Goal: Task Accomplishment & Management: Use online tool/utility

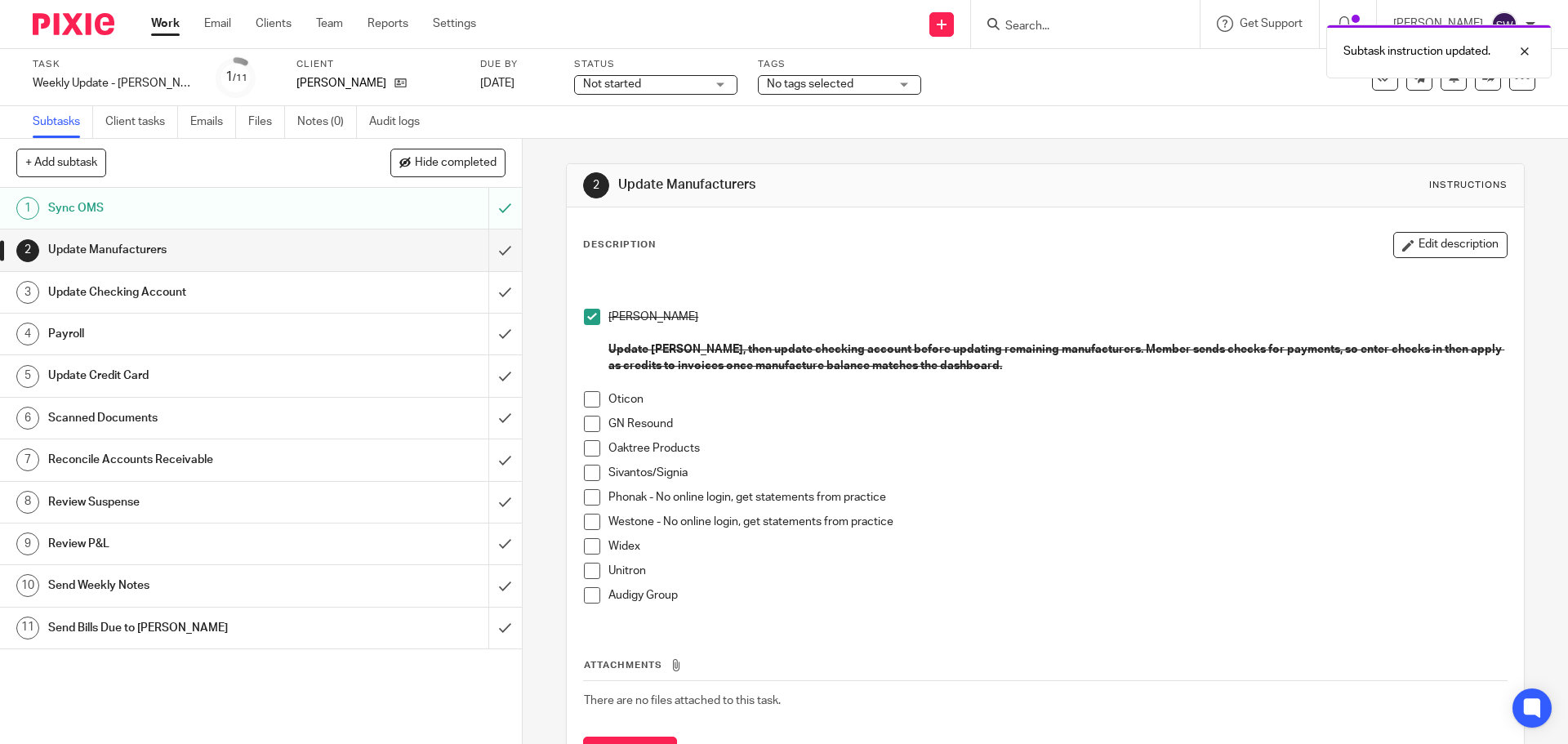
click at [586, 401] on span at bounding box center [592, 399] width 16 height 16
click at [584, 424] on span at bounding box center [592, 423] width 16 height 16
click at [584, 451] on span at bounding box center [592, 448] width 16 height 16
click at [588, 473] on span at bounding box center [592, 472] width 16 height 16
click at [588, 499] on span at bounding box center [592, 497] width 16 height 16
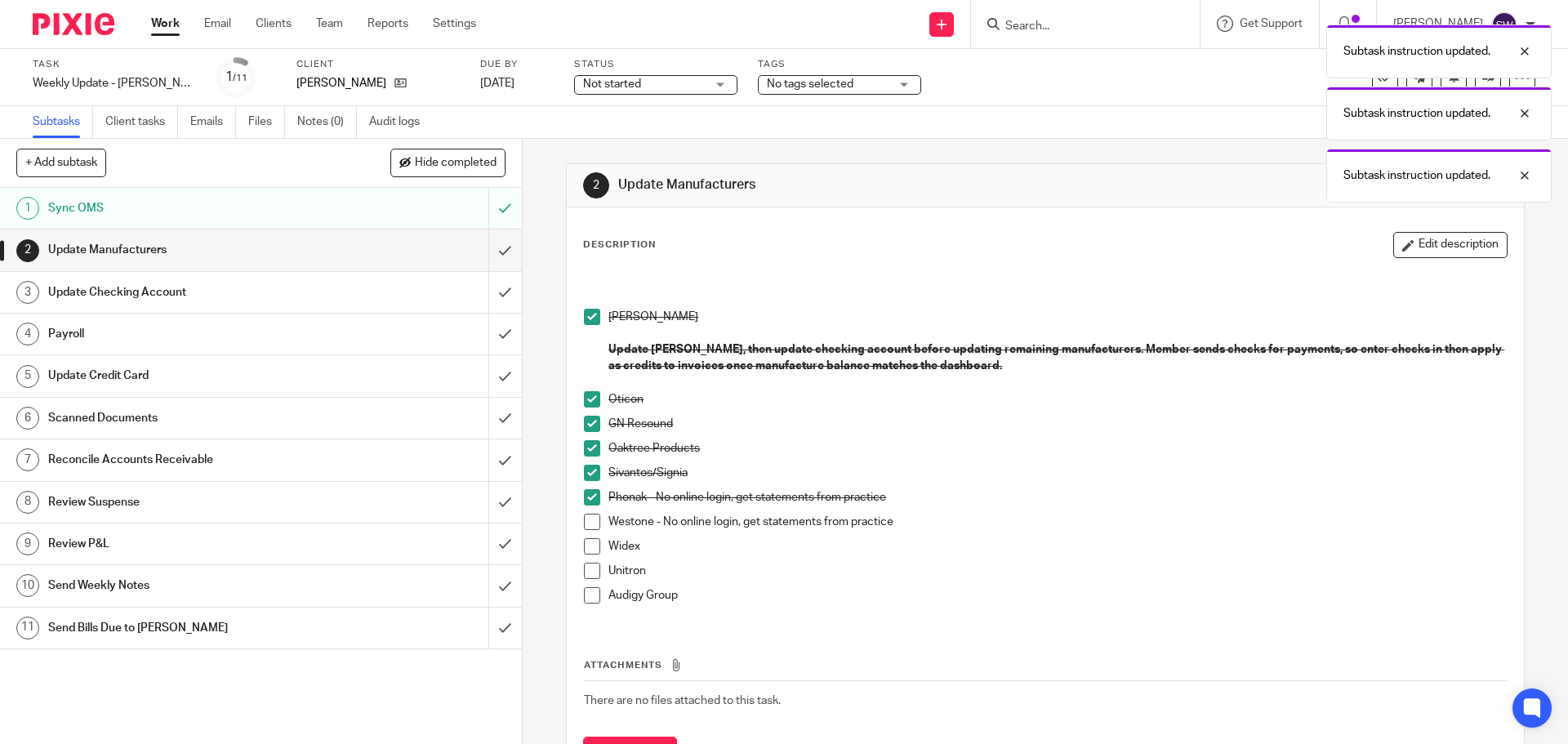
click at [589, 515] on span at bounding box center [592, 521] width 16 height 16
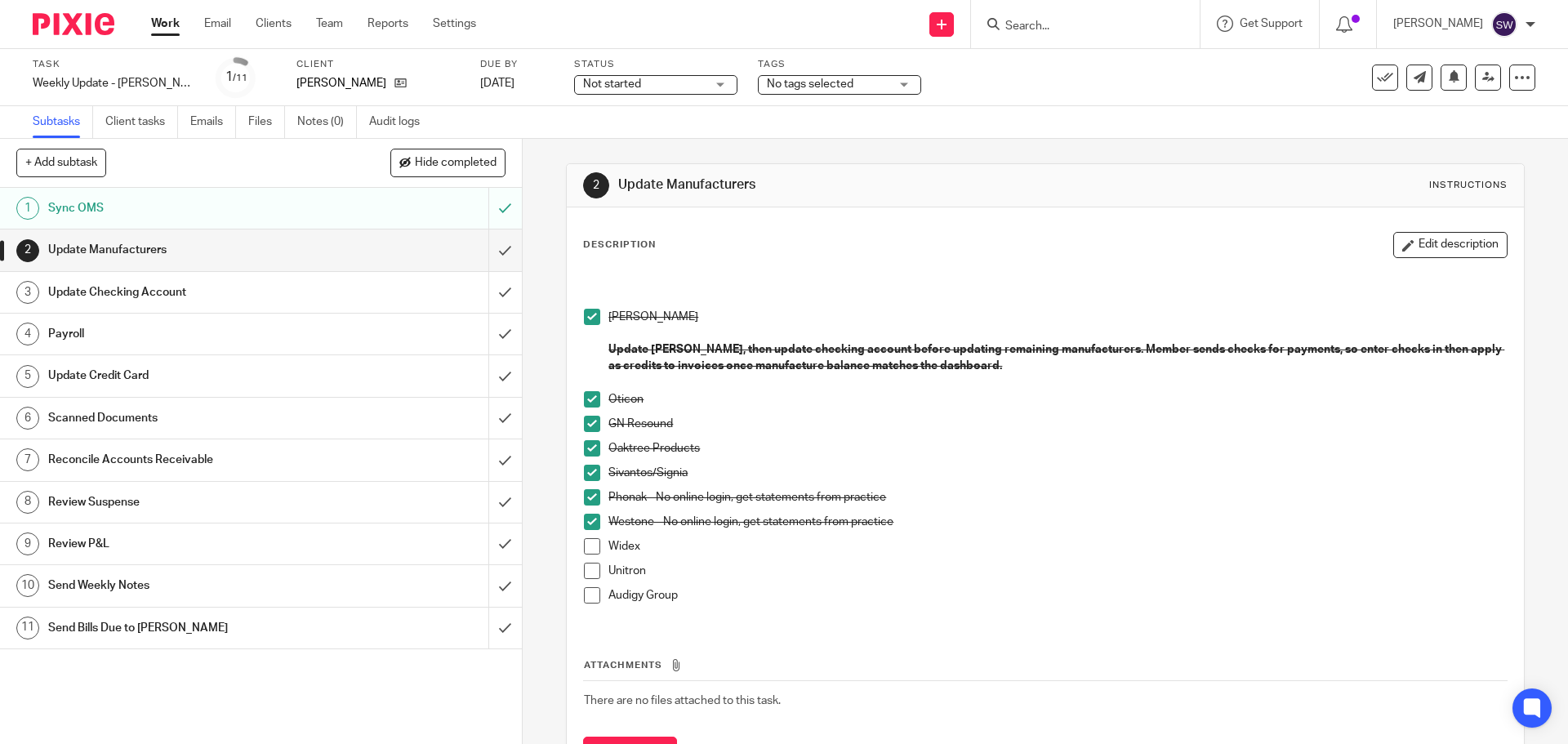
click at [595, 548] on span at bounding box center [592, 546] width 16 height 16
click at [592, 569] on span at bounding box center [592, 571] width 16 height 16
click at [587, 595] on span at bounding box center [592, 595] width 16 height 16
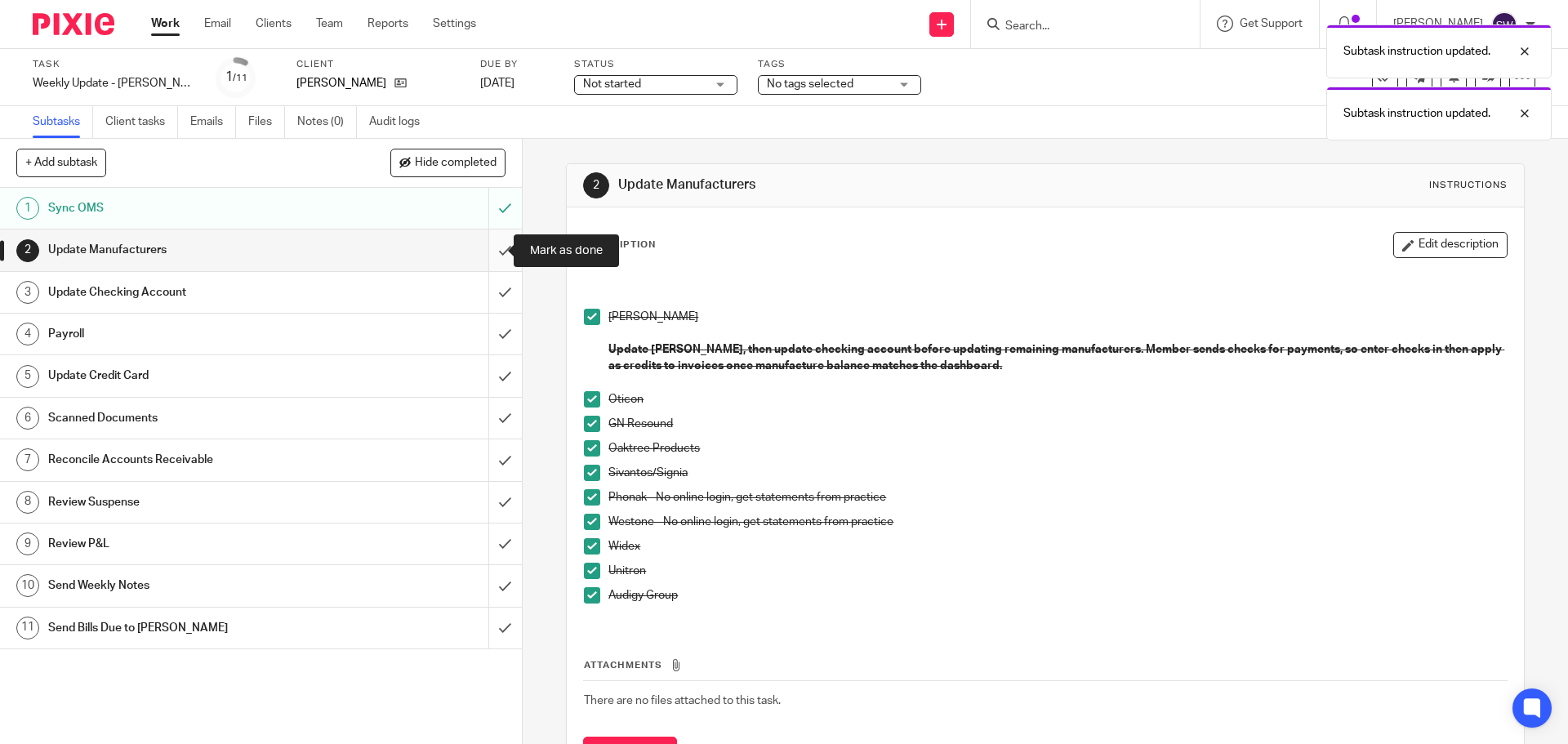
click at [485, 258] on input "submit" at bounding box center [261, 250] width 522 height 41
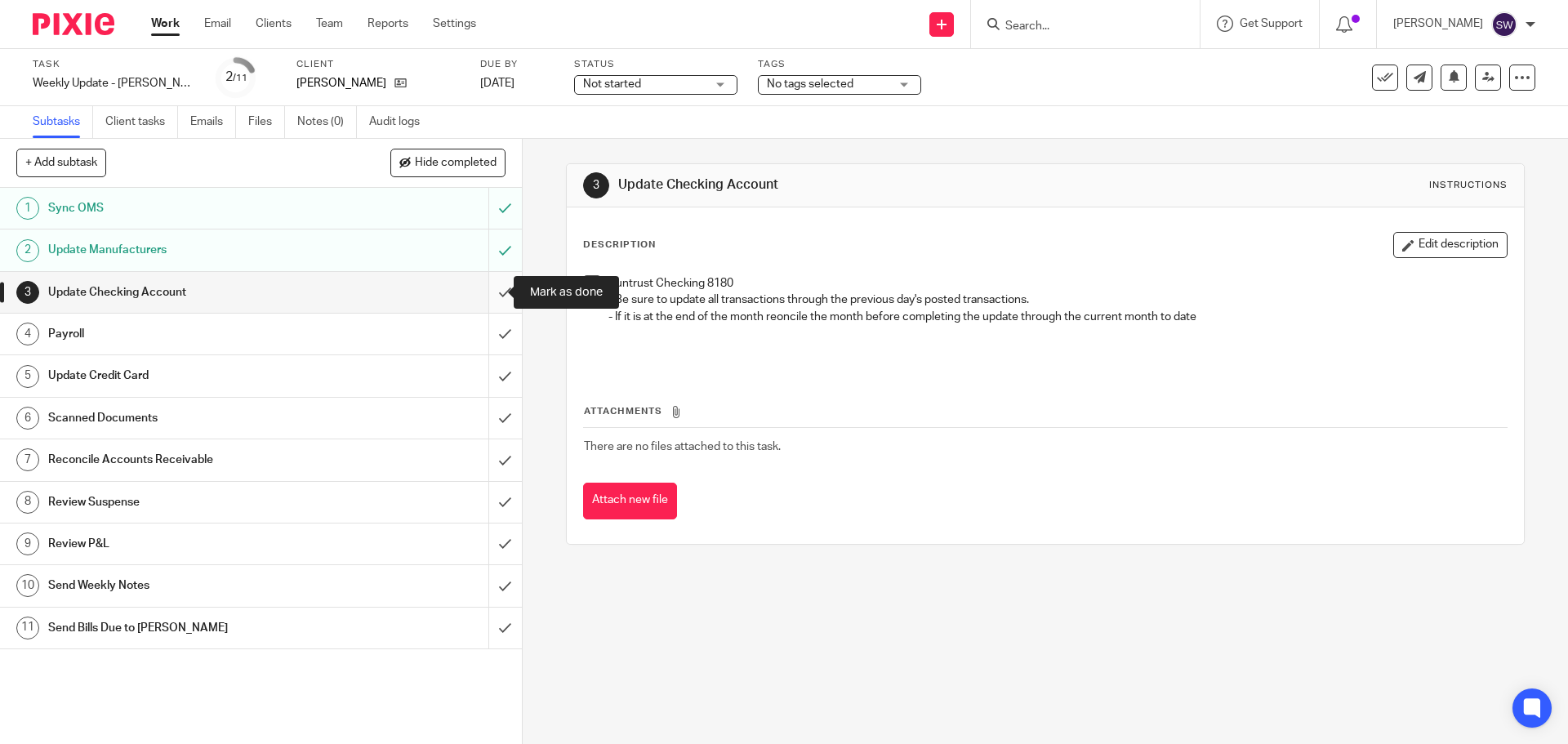
click at [479, 287] on input "submit" at bounding box center [261, 292] width 522 height 41
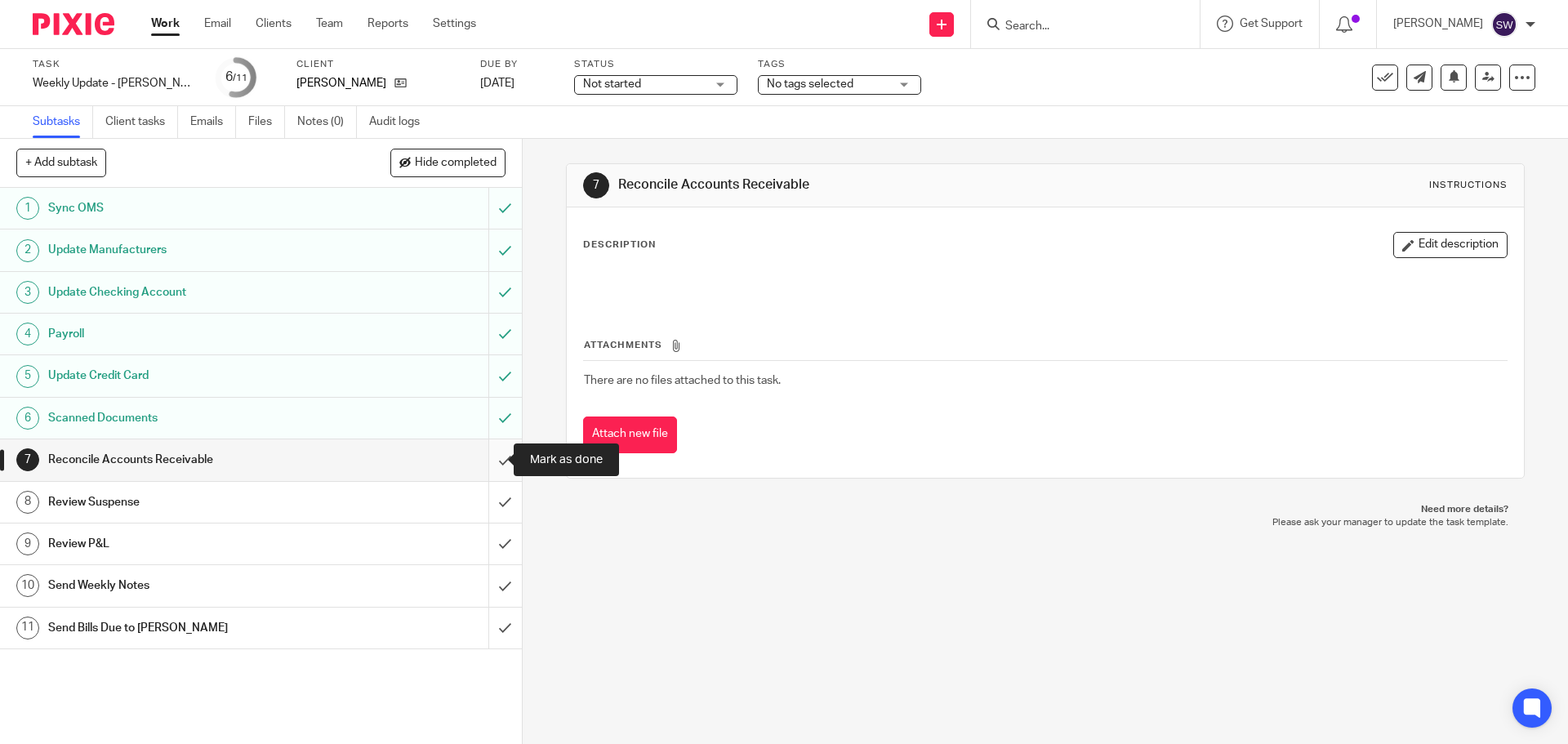
click at [498, 457] on input "submit" at bounding box center [261, 459] width 522 height 41
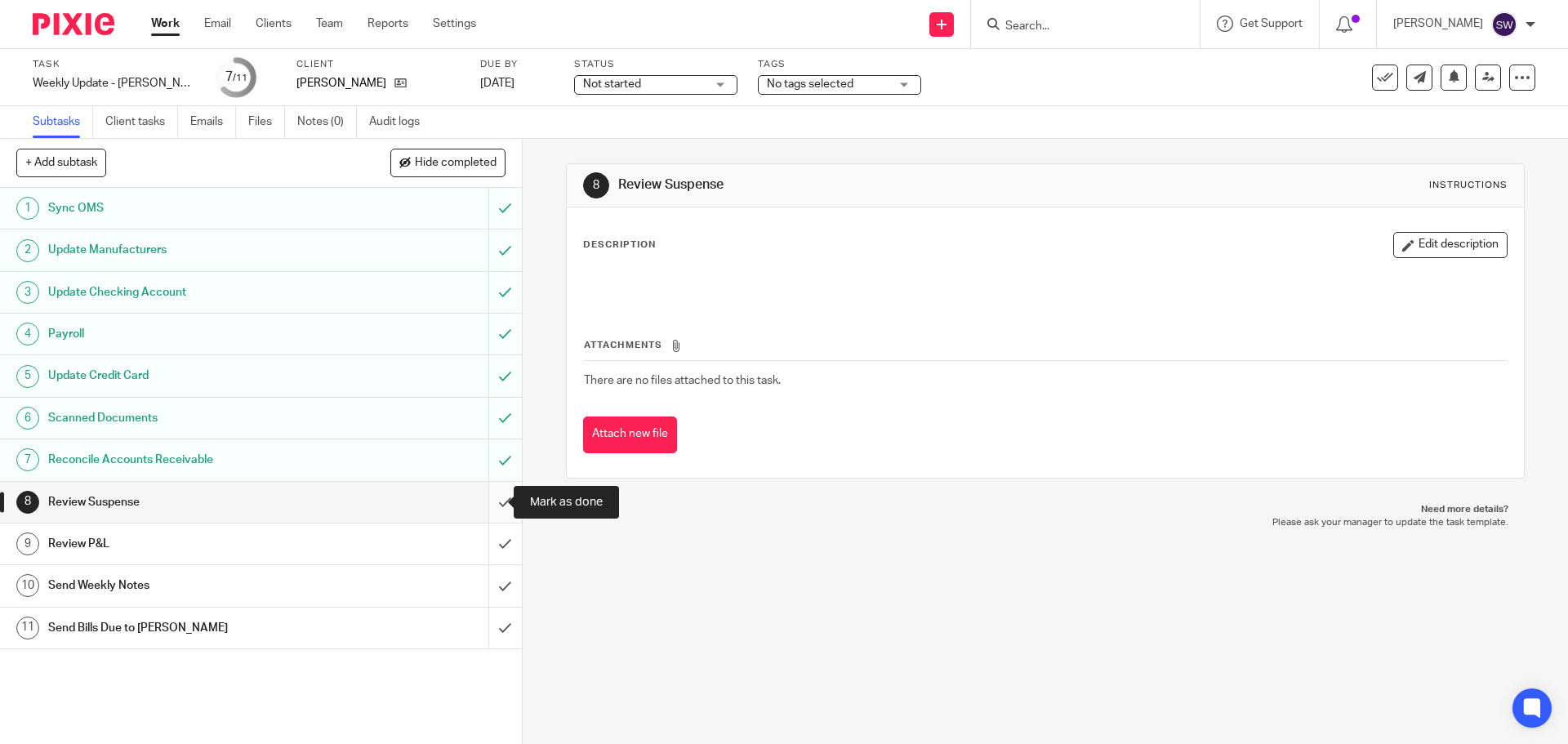
click at [494, 506] on input "submit" at bounding box center [261, 502] width 522 height 41
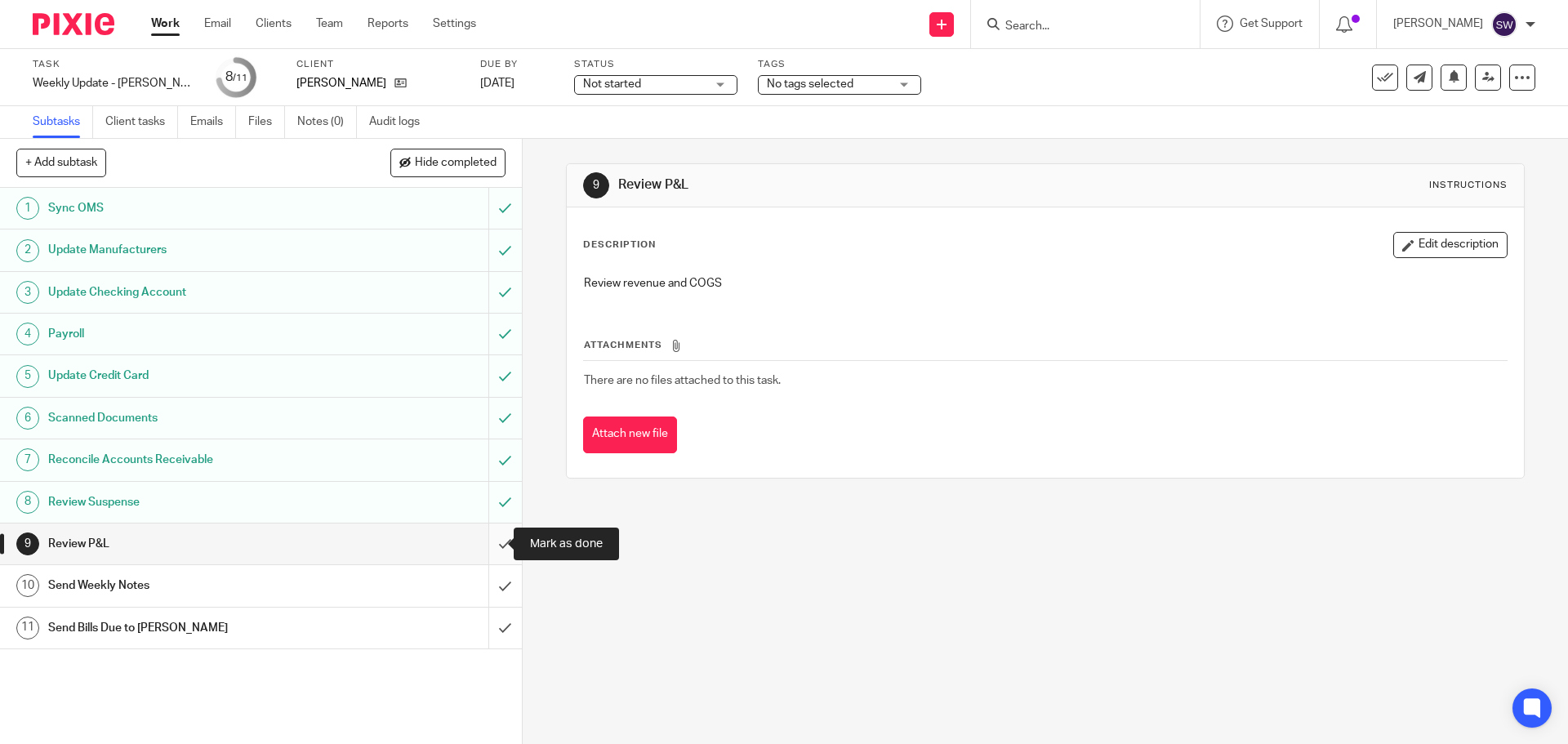
drag, startPoint x: 495, startPoint y: 536, endPoint x: 476, endPoint y: 532, distance: 19.4
click at [495, 536] on input "submit" at bounding box center [261, 544] width 522 height 41
